Goal: Task Accomplishment & Management: Manage account settings

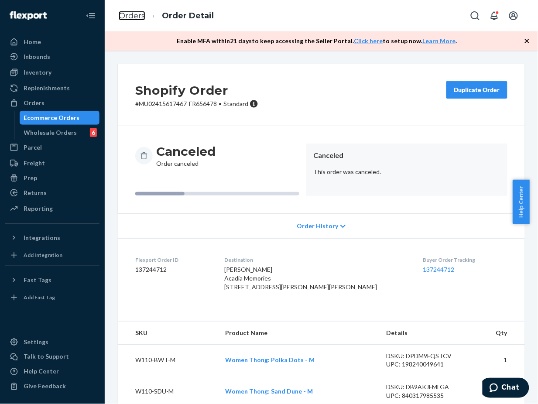
drag, startPoint x: 132, startPoint y: 14, endPoint x: 188, endPoint y: 60, distance: 72.9
click at [132, 14] on link "Orders" at bounding box center [132, 16] width 27 height 10
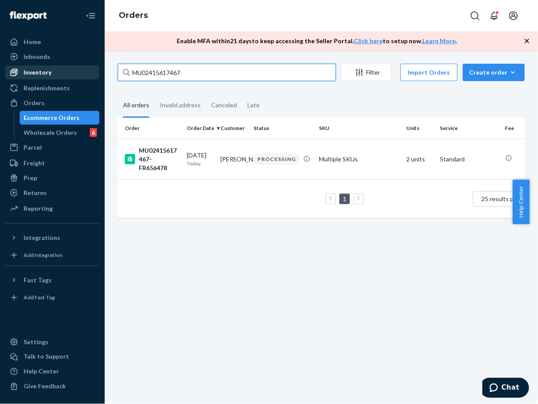
drag, startPoint x: 223, startPoint y: 70, endPoint x: 97, endPoint y: 66, distance: 126.1
click at [97, 66] on div "Home Inbounds Shipping Plans Problems Inventory Products Branded Packaging Repl…" at bounding box center [269, 202] width 538 height 404
paste input "MU02415616821"
type input "MU02415616821"
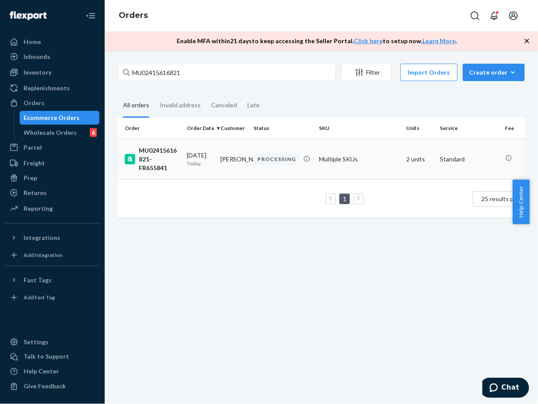
click at [250, 157] on td "PROCESSING" at bounding box center [282, 159] width 65 height 41
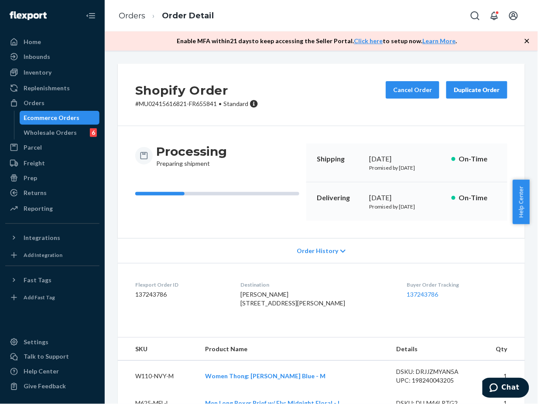
click at [396, 99] on div "Cancel Order Duplicate Order" at bounding box center [446, 94] width 129 height 27
click at [397, 92] on button "Cancel Order" at bounding box center [413, 89] width 54 height 17
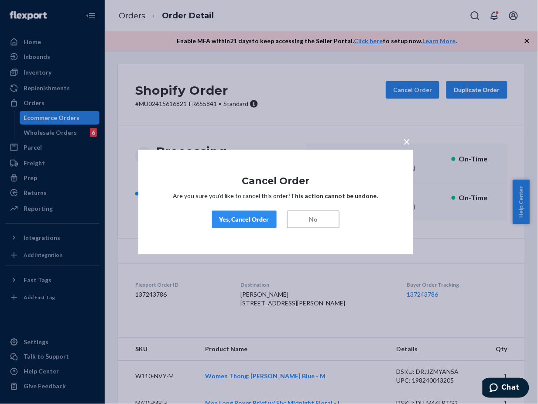
click at [236, 219] on div "Yes, Cancel Order" at bounding box center [244, 219] width 50 height 9
